Goal: Task Accomplishment & Management: Use online tool/utility

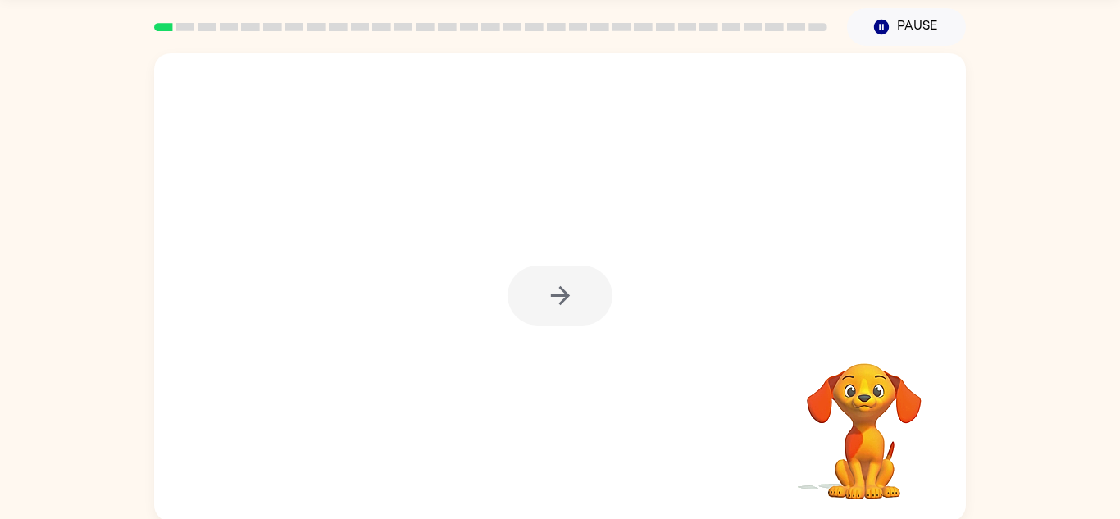
scroll to position [57, 0]
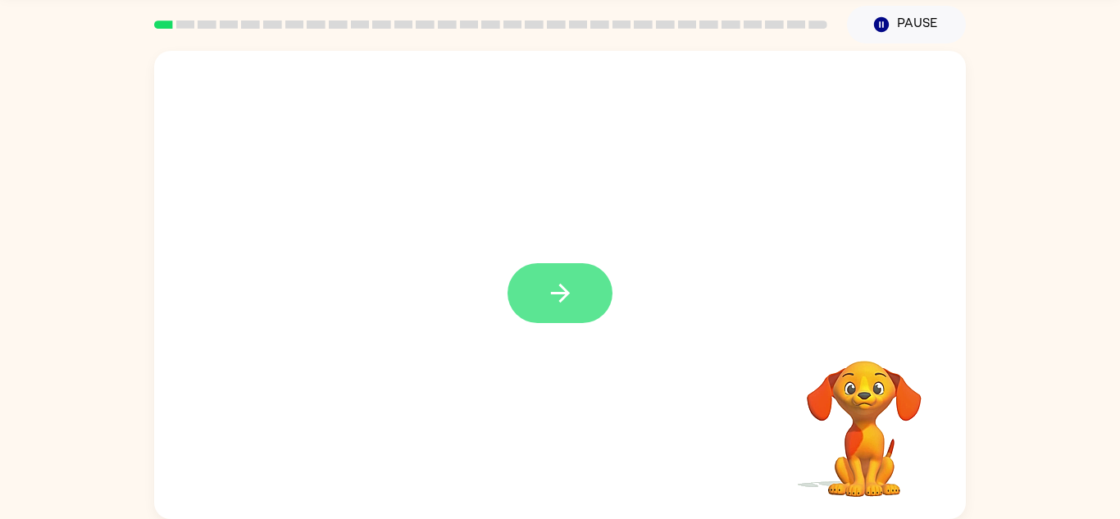
click at [541, 294] on button "button" at bounding box center [560, 293] width 105 height 60
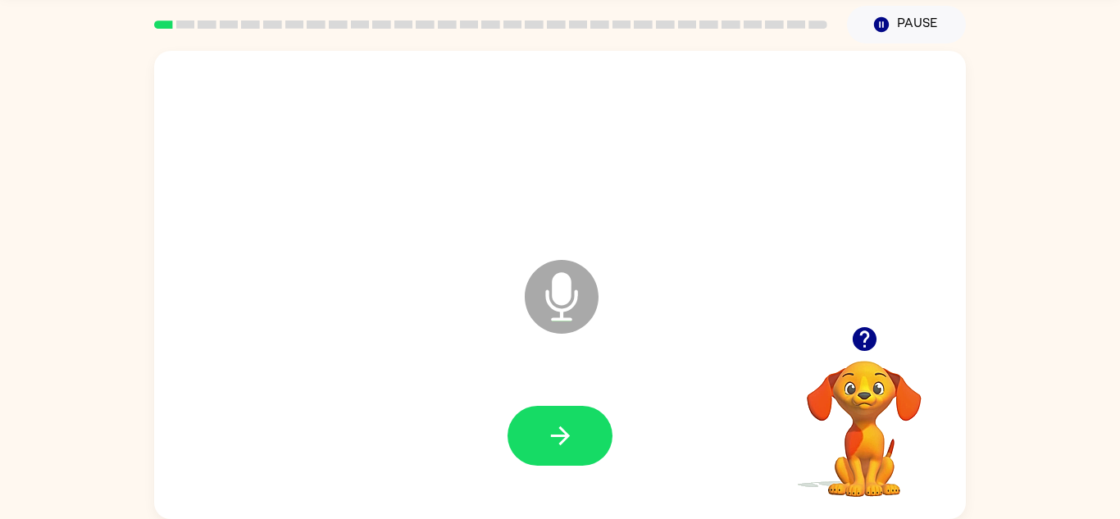
click at [867, 334] on icon "button" at bounding box center [864, 339] width 29 height 29
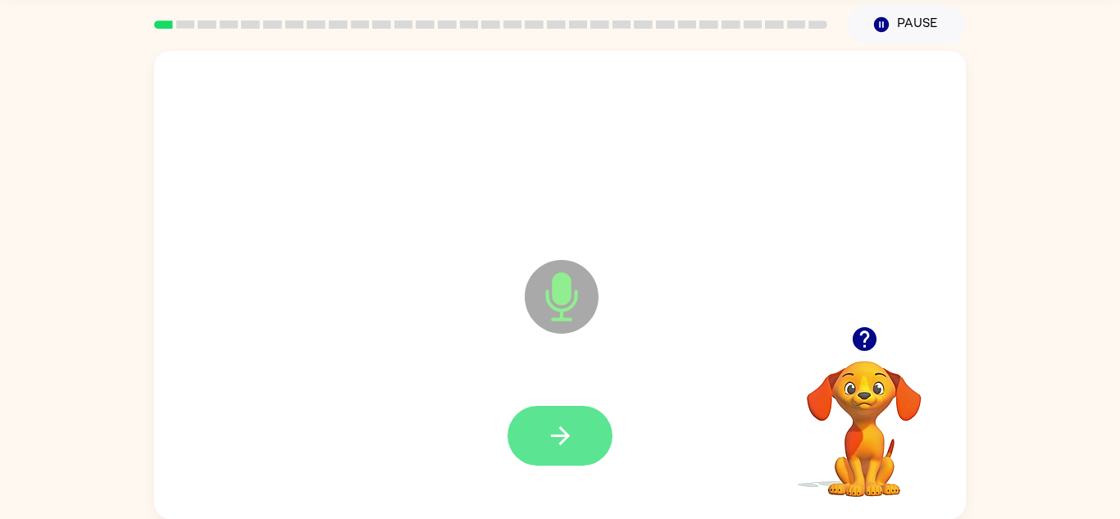
click at [568, 424] on icon "button" at bounding box center [560, 435] width 29 height 29
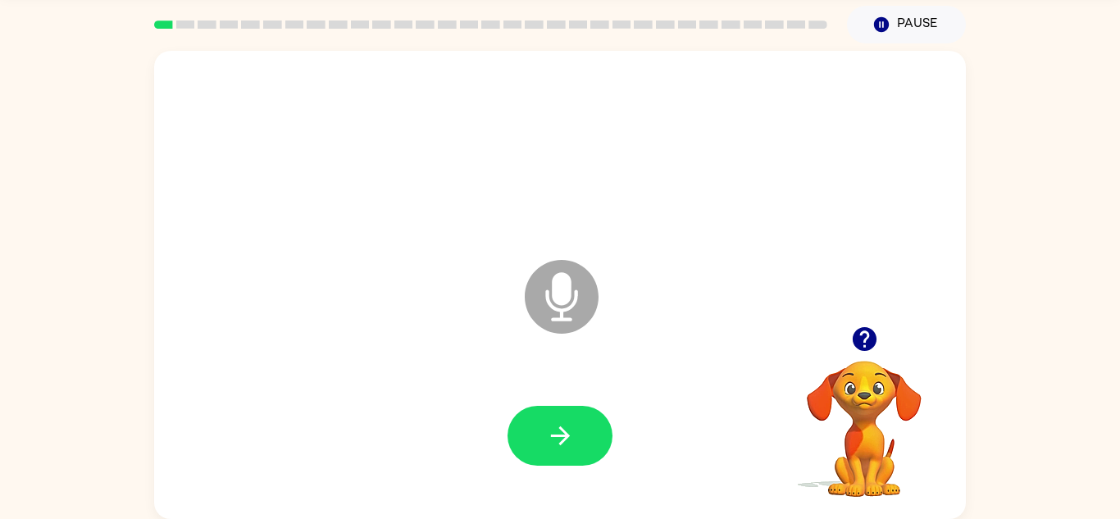
click at [874, 343] on icon "button" at bounding box center [864, 339] width 24 height 24
click at [562, 417] on button "button" at bounding box center [560, 436] width 105 height 60
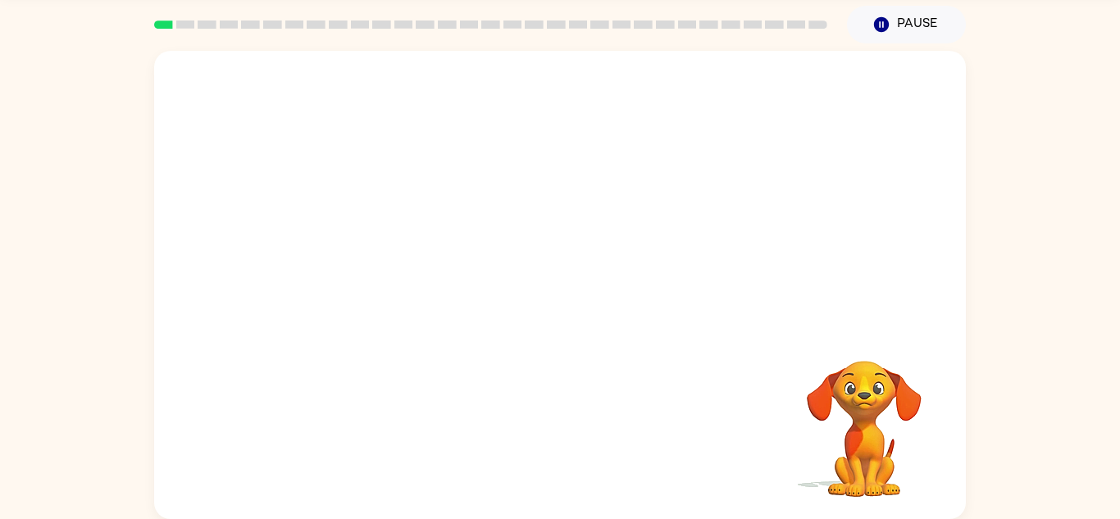
click at [562, 417] on div at bounding box center [560, 436] width 779 height 134
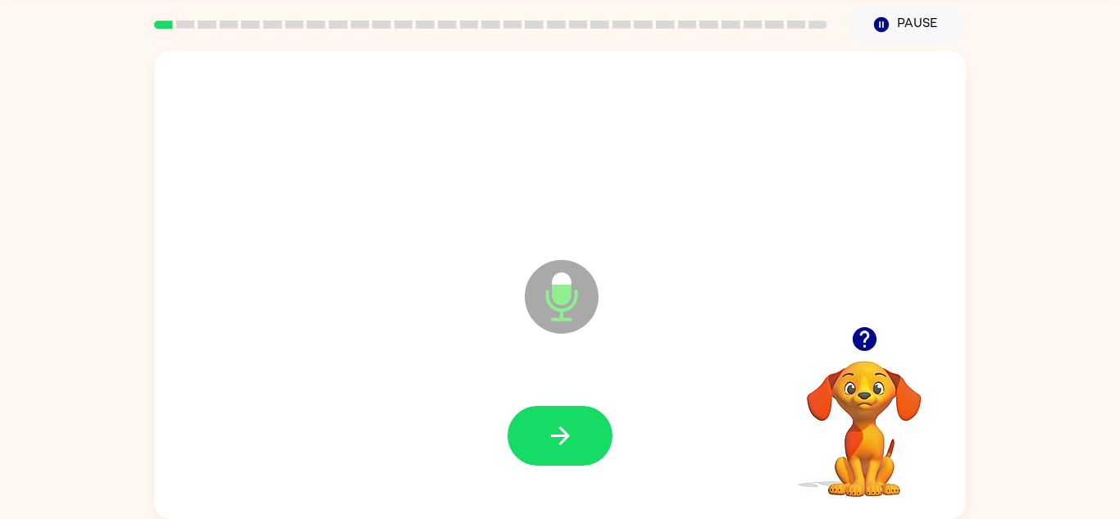
click at [859, 332] on icon "button" at bounding box center [864, 339] width 24 height 24
click at [543, 428] on button "button" at bounding box center [560, 436] width 105 height 60
click at [575, 417] on button "button" at bounding box center [560, 436] width 105 height 60
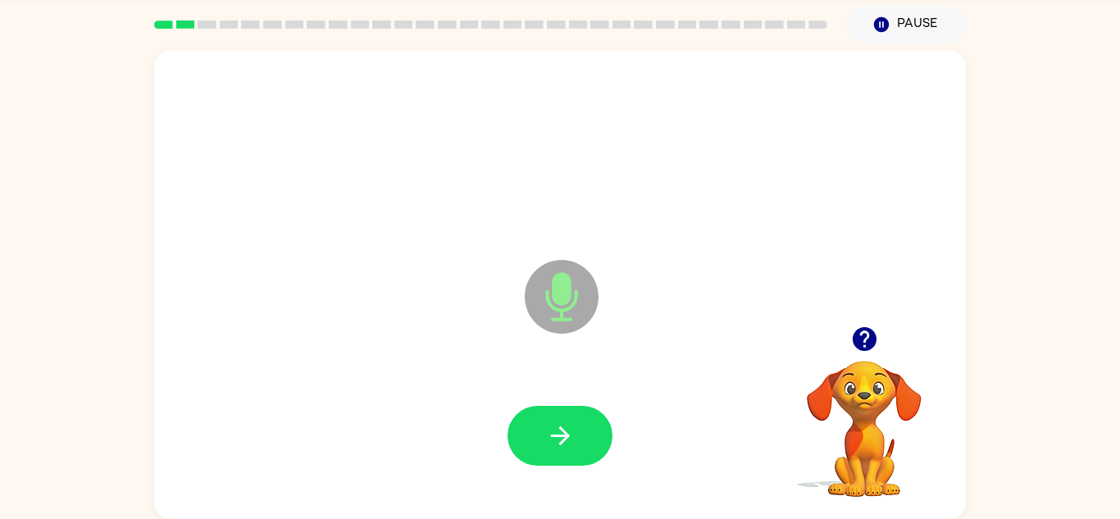
click at [575, 417] on button "button" at bounding box center [560, 436] width 105 height 60
click at [583, 454] on button "button" at bounding box center [560, 436] width 105 height 60
click at [570, 426] on icon "button" at bounding box center [560, 435] width 29 height 29
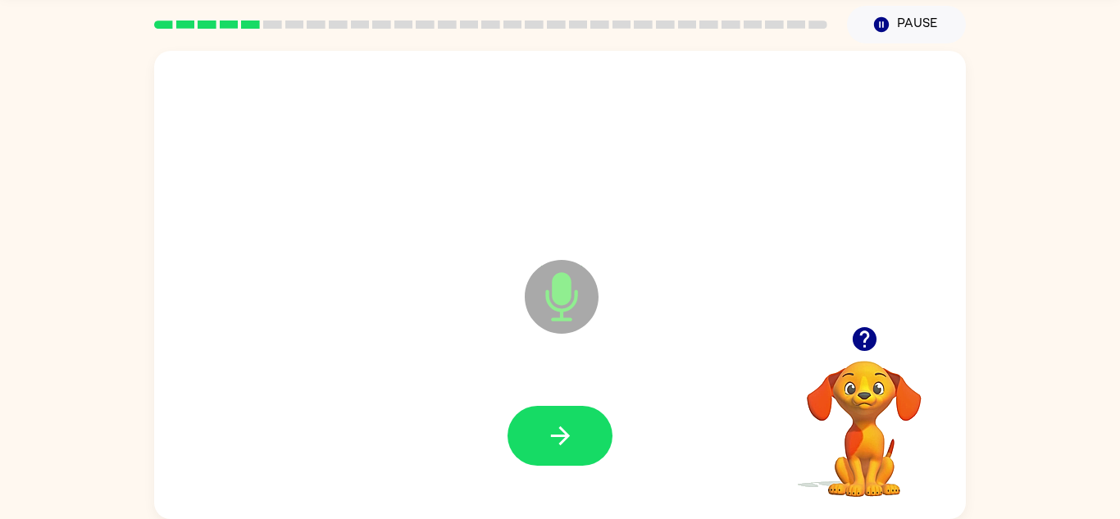
click at [570, 426] on icon "button" at bounding box center [560, 435] width 29 height 29
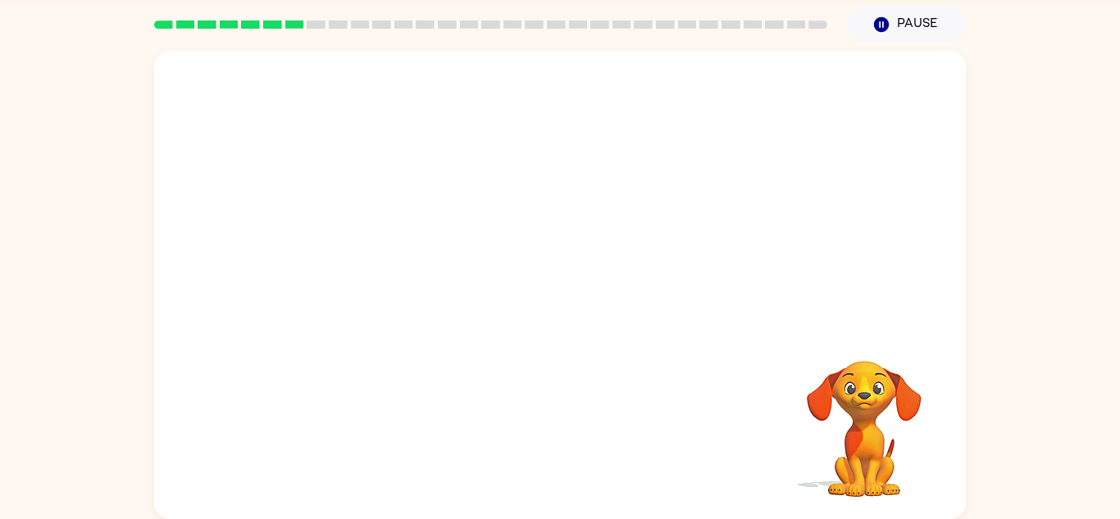
click at [1087, 380] on div "Your browser must support playing .mp4 files to use Literably. Please try using…" at bounding box center [560, 281] width 1120 height 476
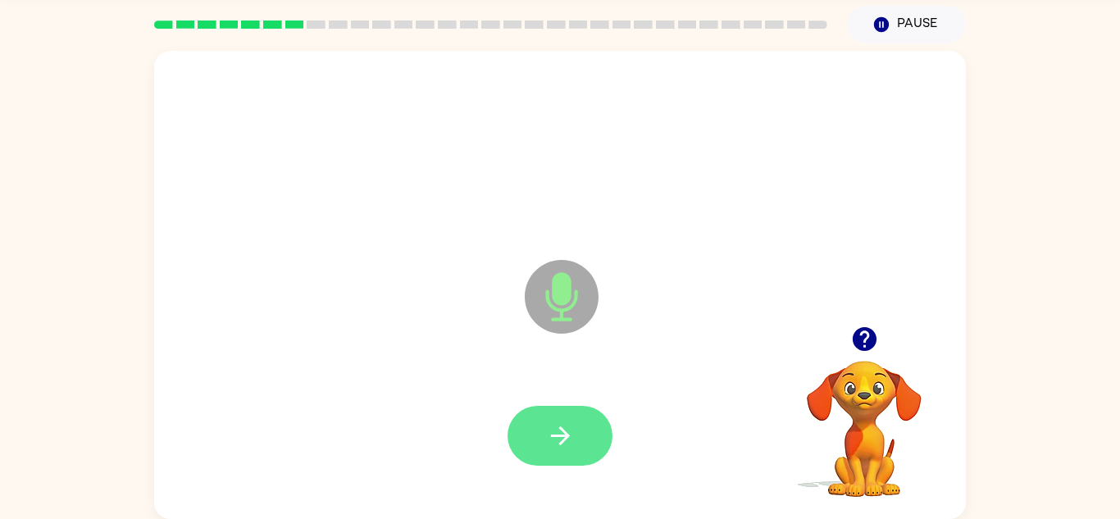
click at [562, 416] on button "button" at bounding box center [560, 436] width 105 height 60
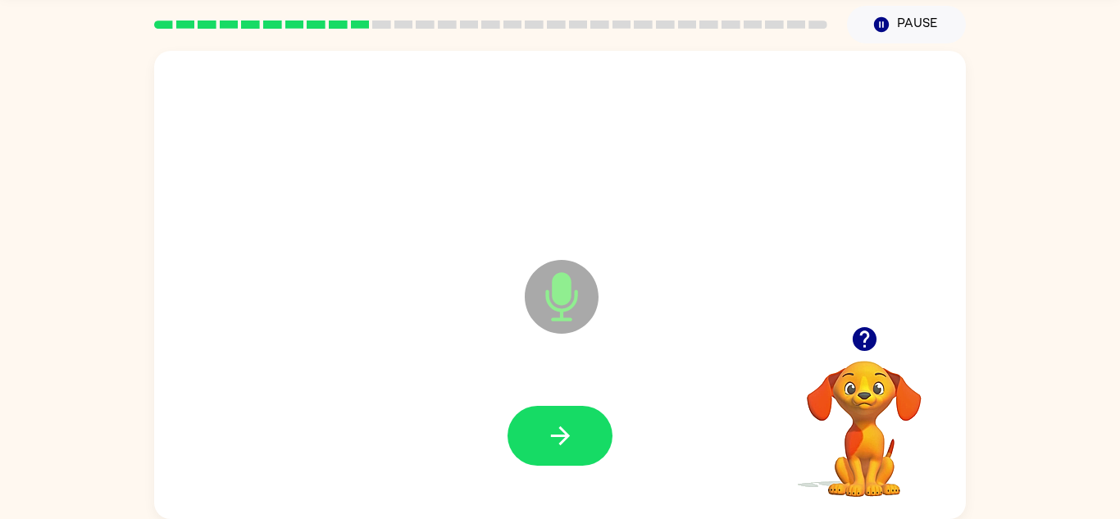
click at [562, 416] on button "button" at bounding box center [560, 436] width 105 height 60
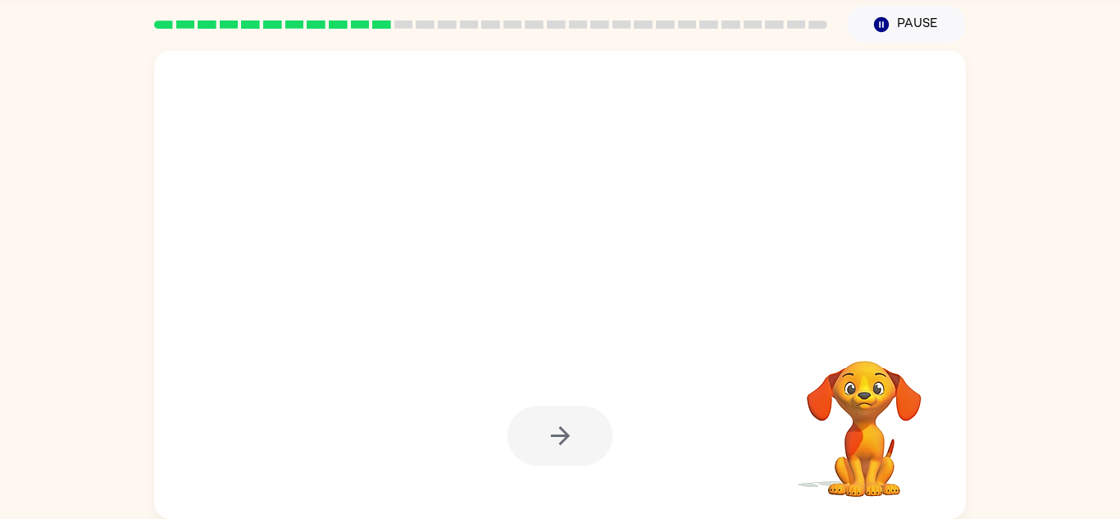
click at [836, 272] on div at bounding box center [521, 255] width 700 height 59
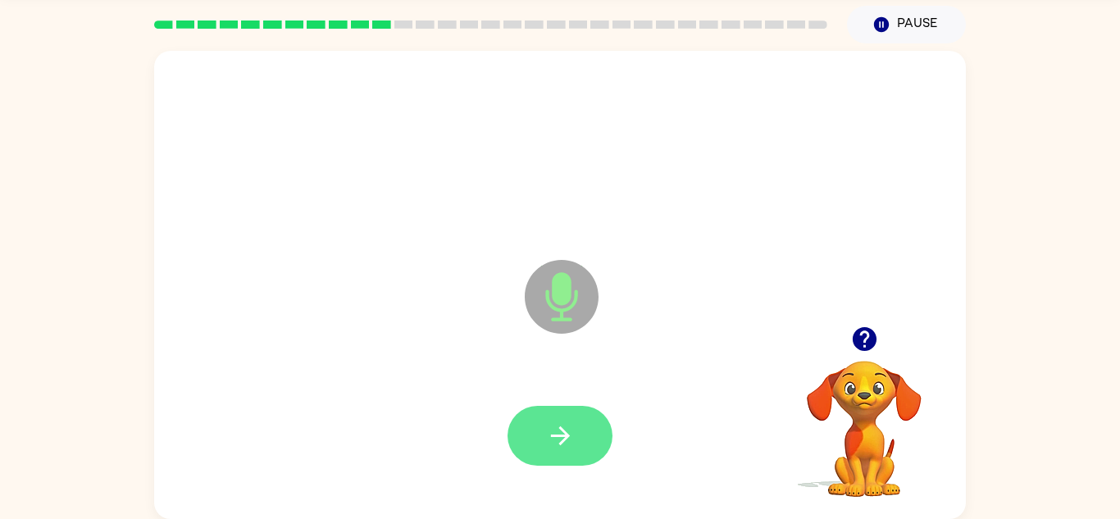
click at [569, 422] on icon "button" at bounding box center [560, 435] width 29 height 29
click at [854, 335] on icon "button" at bounding box center [864, 339] width 24 height 24
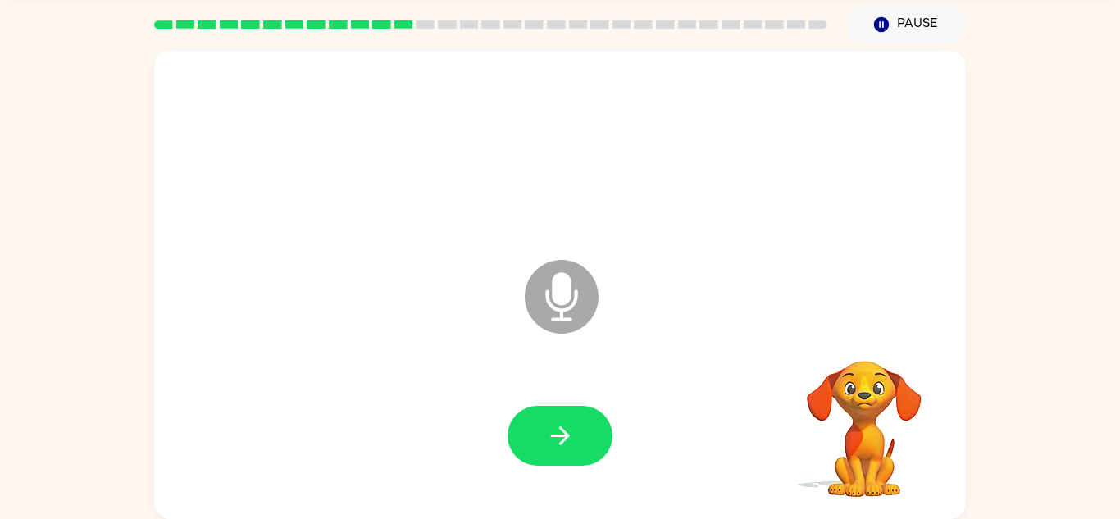
click at [854, 335] on video "Your browser must support playing .mp4 files to use Literably. Please try using…" at bounding box center [864, 417] width 164 height 164
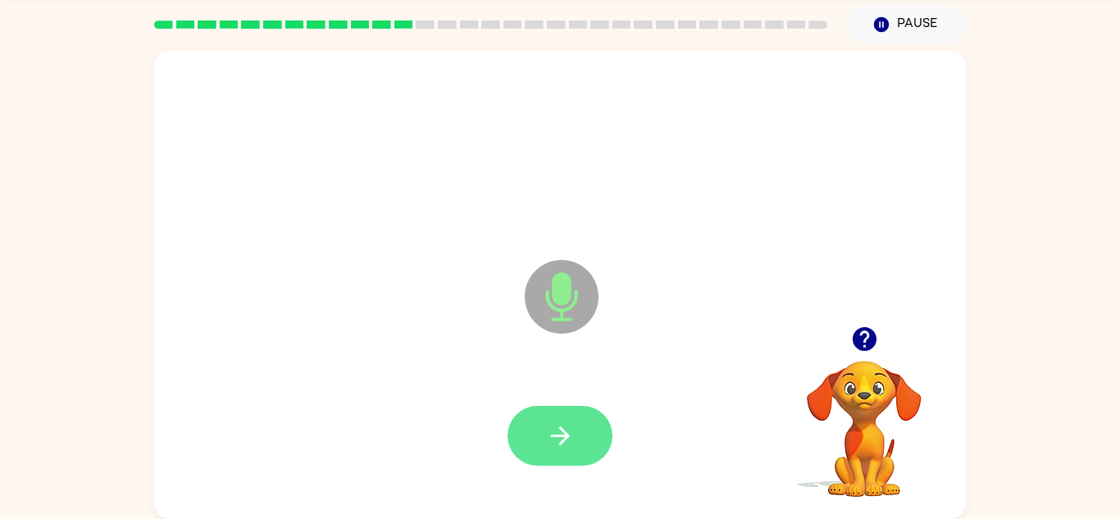
click at [587, 413] on button "button" at bounding box center [560, 436] width 105 height 60
click at [539, 432] on button "button" at bounding box center [560, 436] width 105 height 60
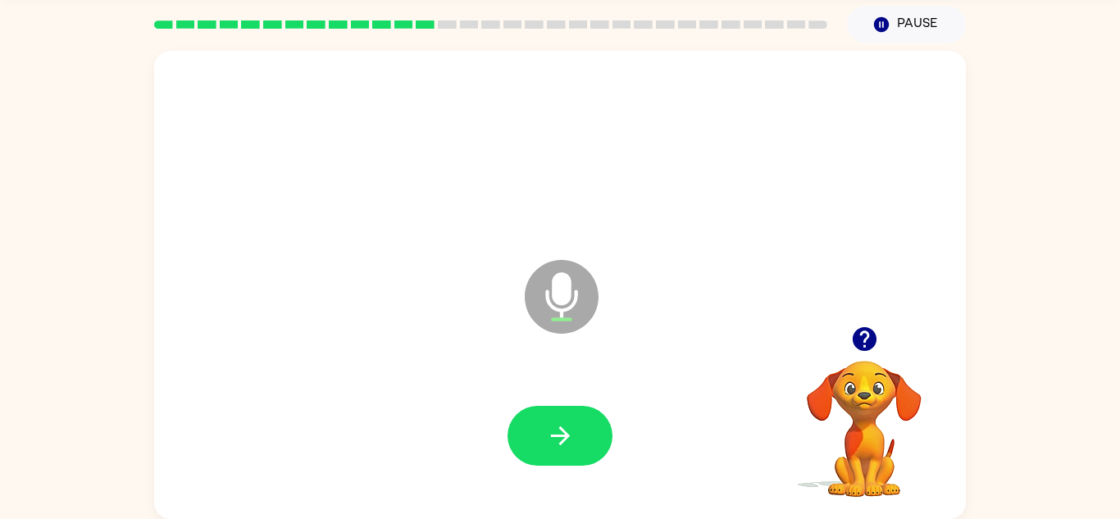
click at [539, 432] on button "button" at bounding box center [560, 436] width 105 height 60
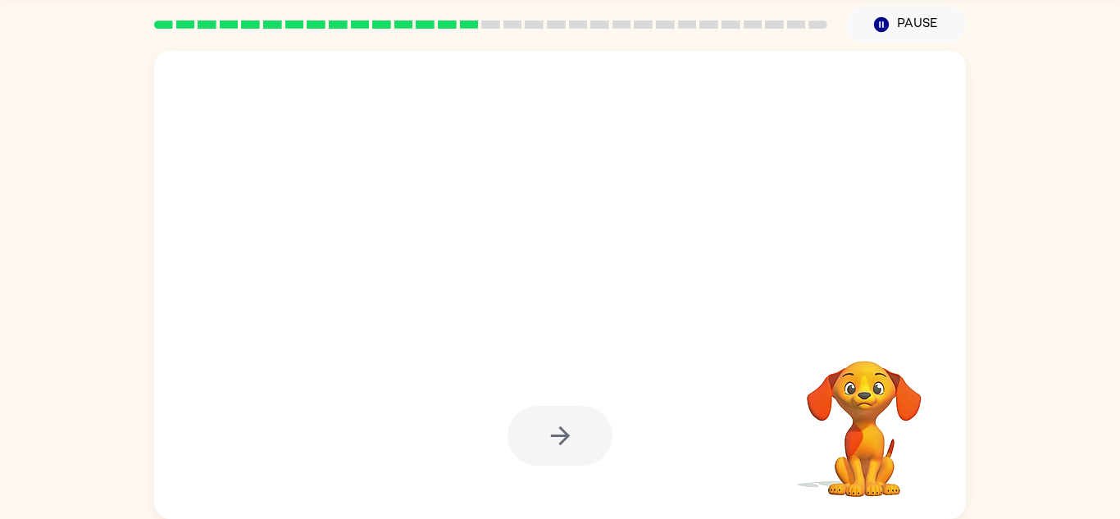
click at [539, 432] on div at bounding box center [560, 436] width 105 height 60
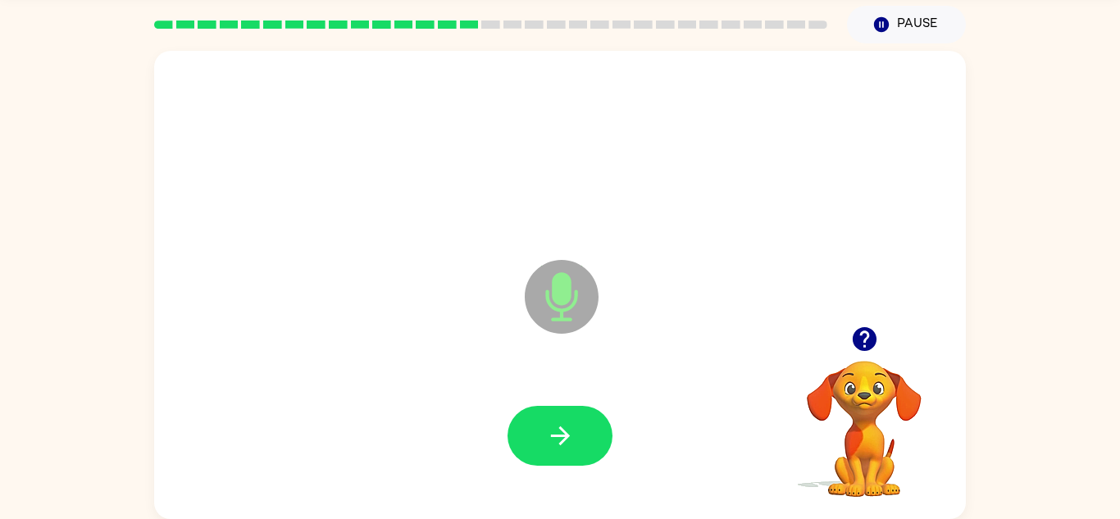
click at [539, 432] on button "button" at bounding box center [560, 436] width 105 height 60
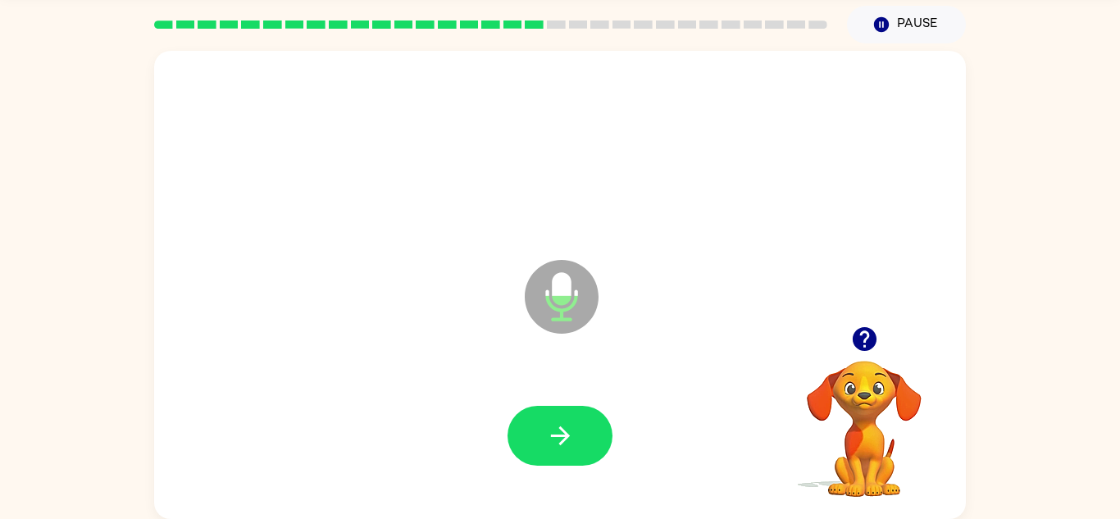
click at [859, 339] on icon "button" at bounding box center [864, 339] width 24 height 24
click at [555, 436] on icon "button" at bounding box center [559, 435] width 19 height 19
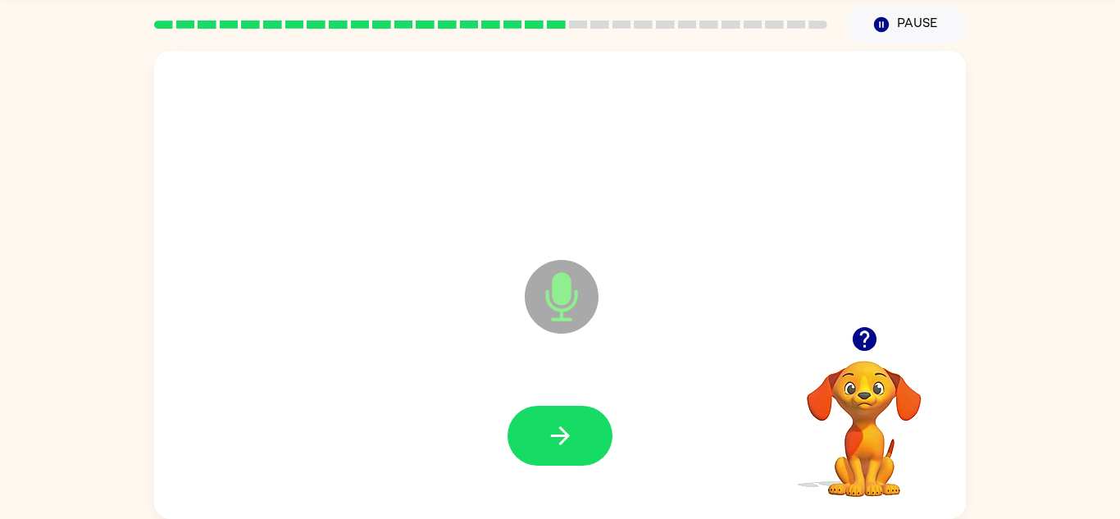
click at [555, 436] on icon "button" at bounding box center [559, 435] width 19 height 19
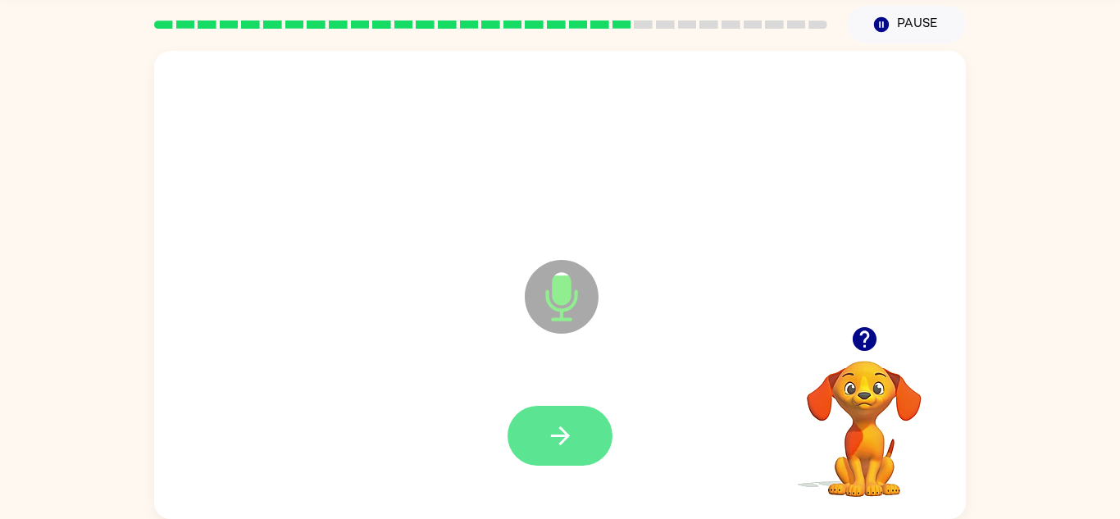
click at [544, 445] on button "button" at bounding box center [560, 436] width 105 height 60
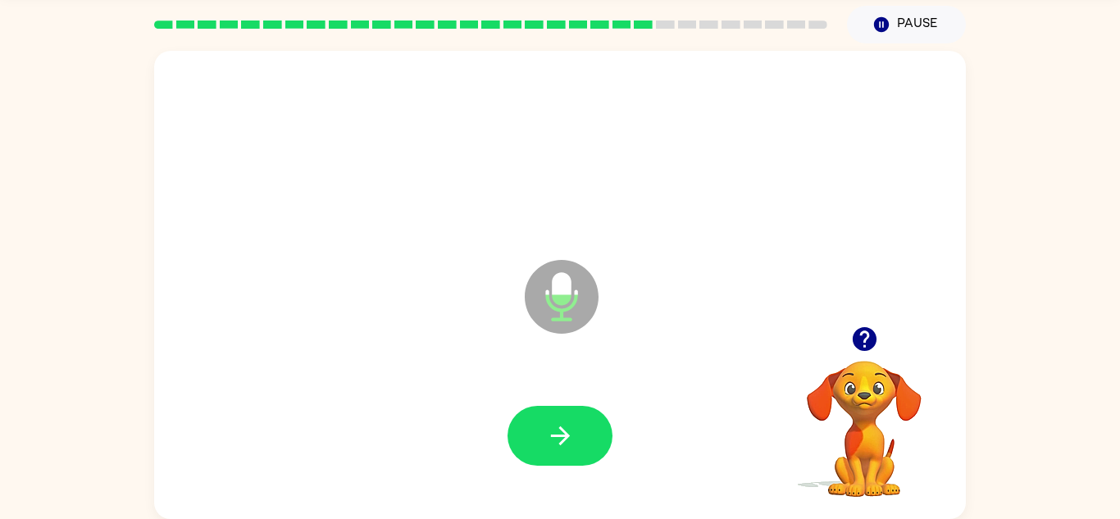
click at [544, 445] on button "button" at bounding box center [560, 436] width 105 height 60
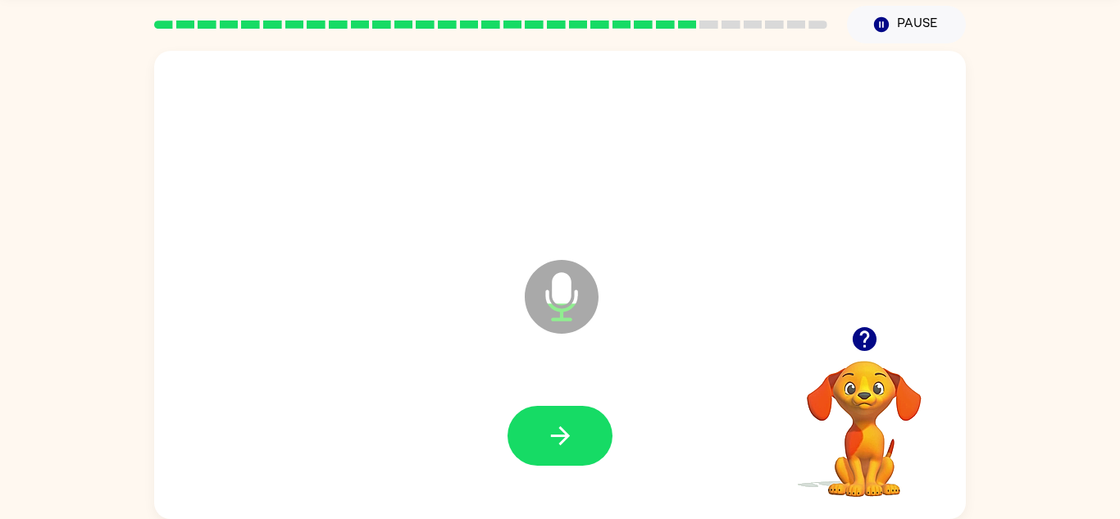
click at [544, 445] on button "button" at bounding box center [560, 436] width 105 height 60
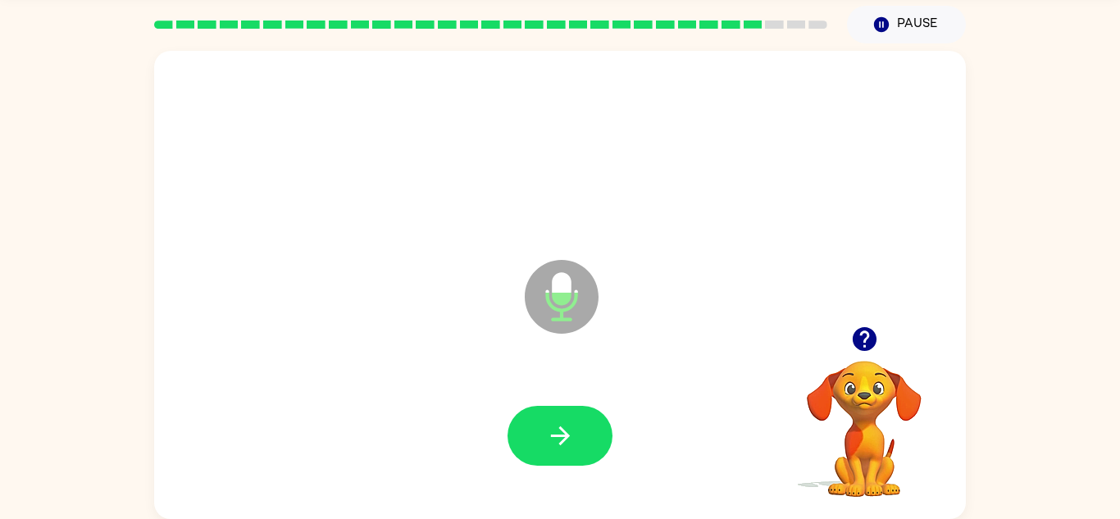
click at [544, 445] on button "button" at bounding box center [560, 436] width 105 height 60
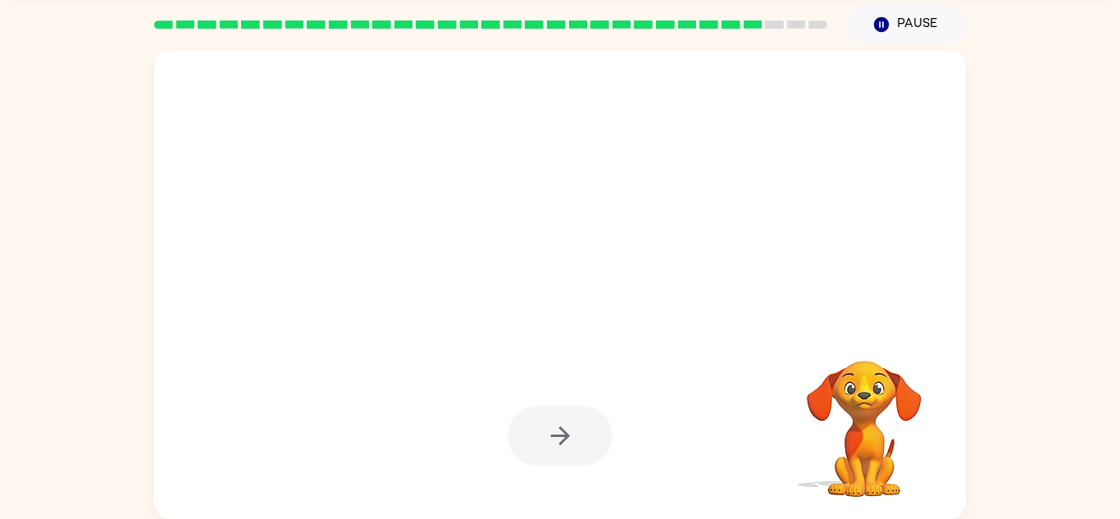
click at [544, 445] on div at bounding box center [560, 436] width 105 height 60
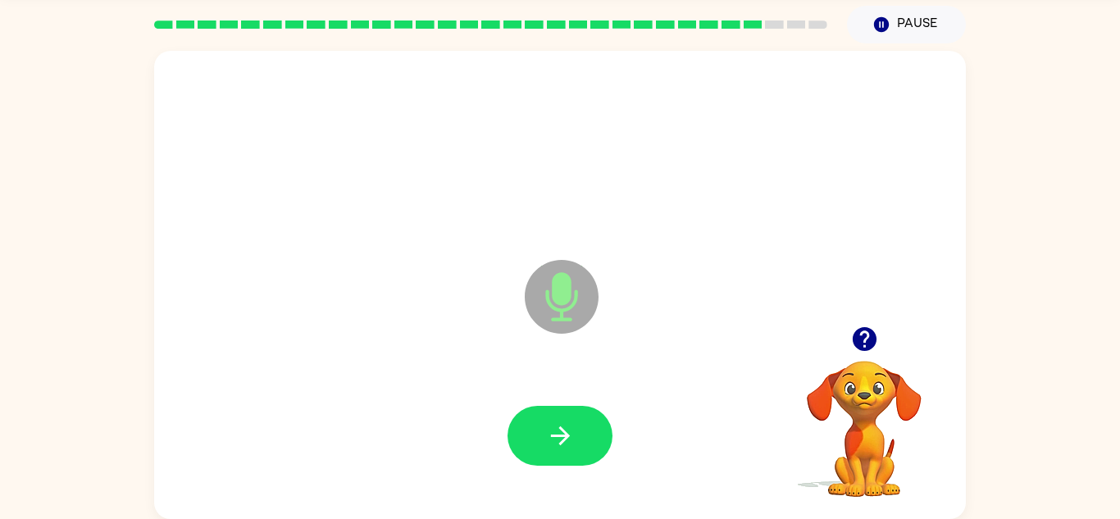
click at [544, 445] on button "button" at bounding box center [560, 436] width 105 height 60
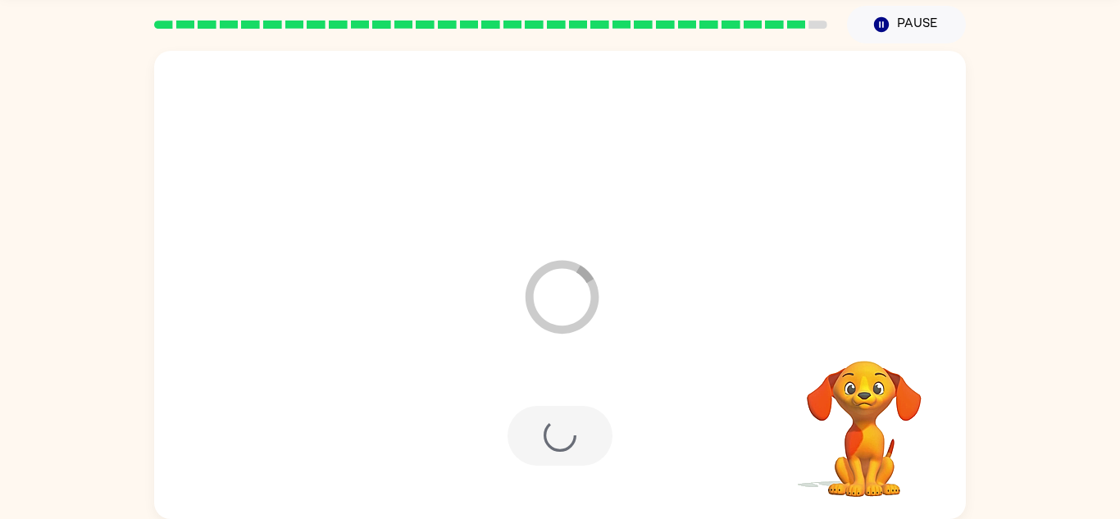
scroll to position [28, 0]
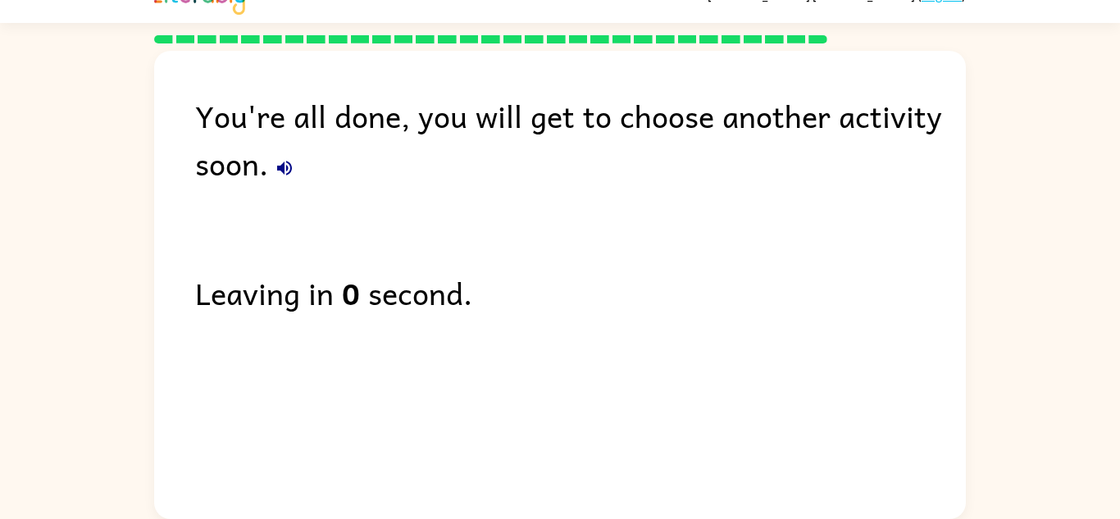
click at [286, 164] on icon "button" at bounding box center [285, 168] width 20 height 20
